Goal: Information Seeking & Learning: Check status

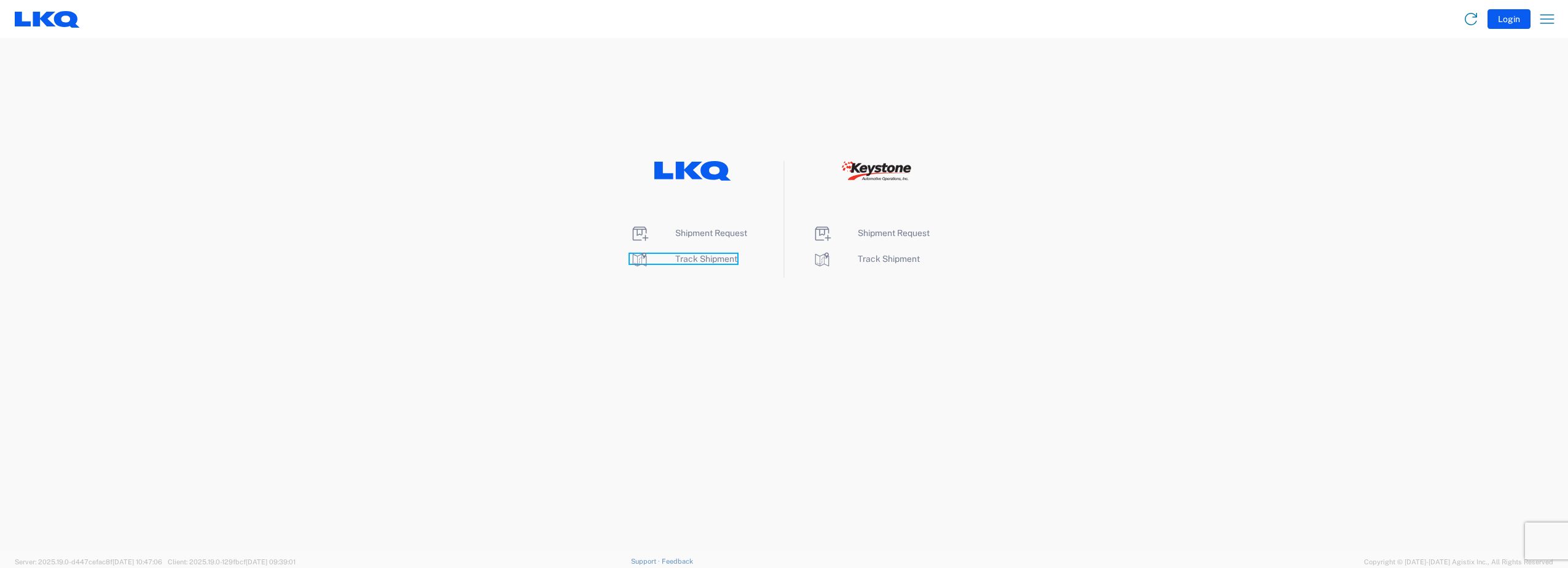
click at [707, 254] on span "Track Shipment" at bounding box center [706, 259] width 62 height 10
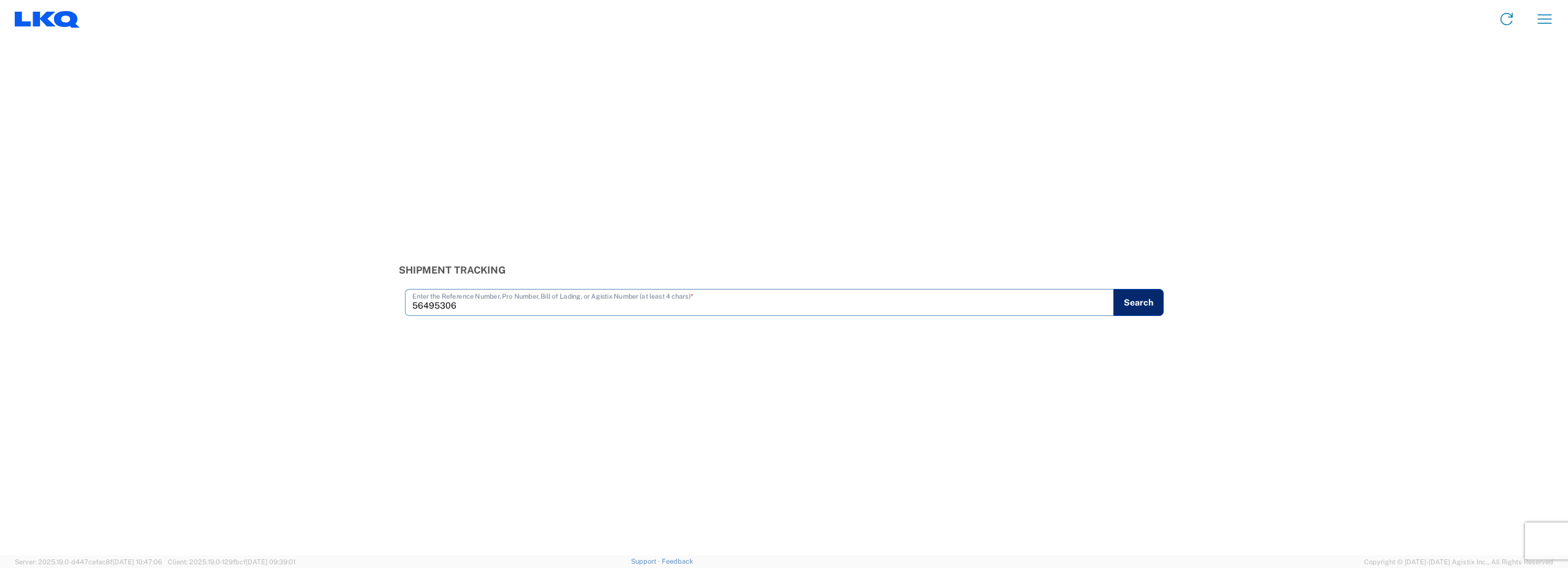
type input "56495306"
click at [1128, 307] on button "Search" at bounding box center [1137, 302] width 50 height 27
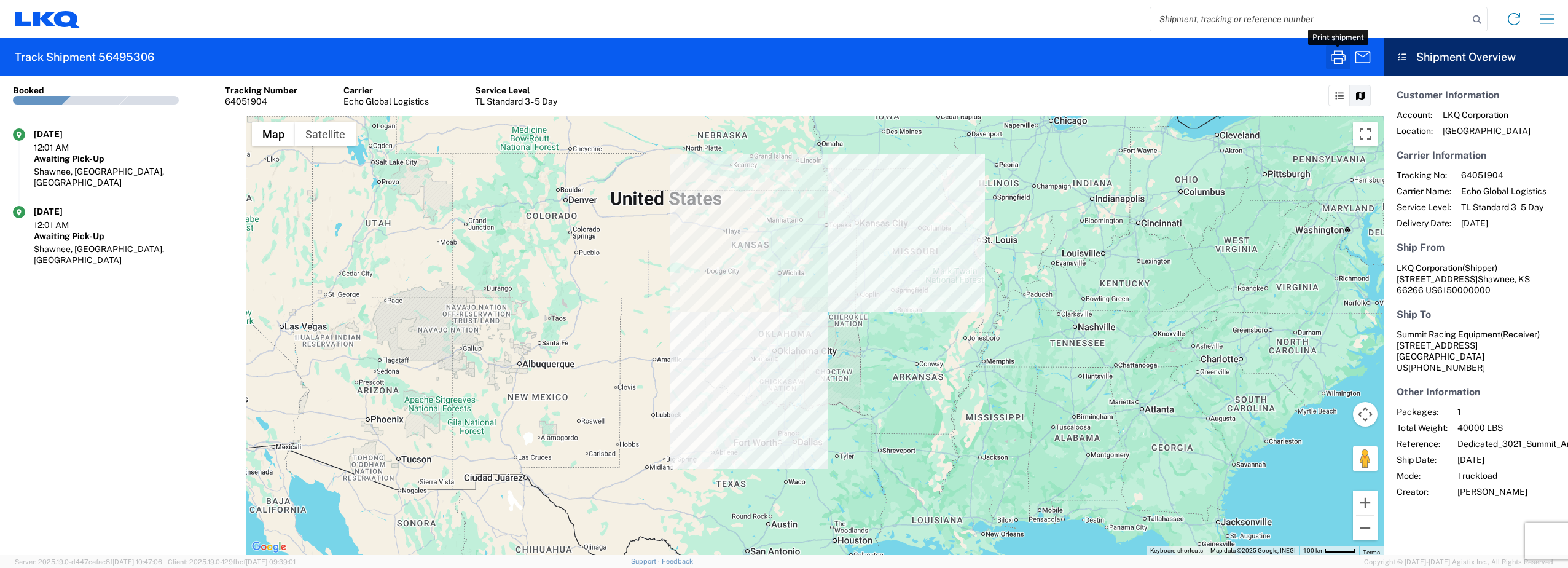
click at [1339, 64] on icon "button" at bounding box center [1338, 57] width 19 height 19
